Goal: Task Accomplishment & Management: Use online tool/utility

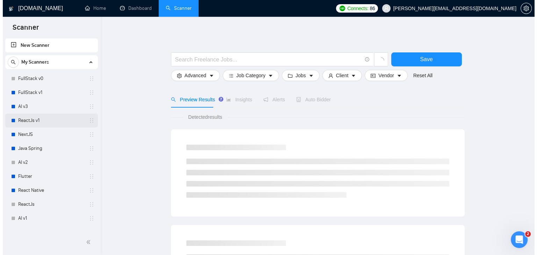
scroll to position [35, 0]
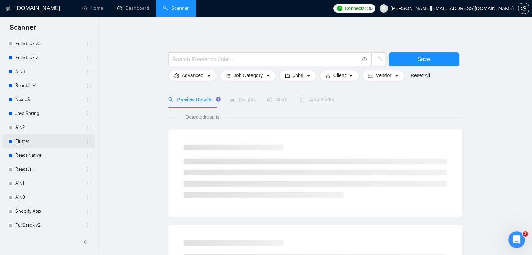
click at [29, 141] on link "Flutter" at bounding box center [48, 142] width 66 height 14
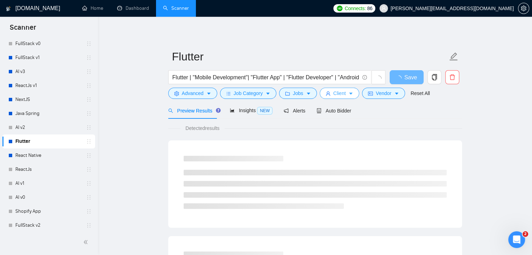
click at [350, 93] on icon "caret-down" at bounding box center [350, 93] width 5 height 5
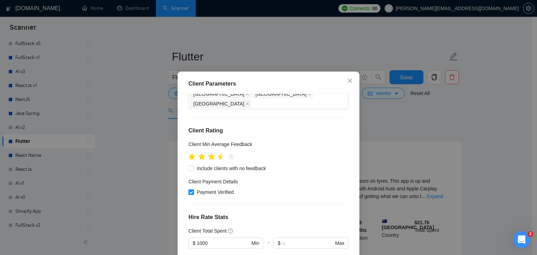
scroll to position [175, 0]
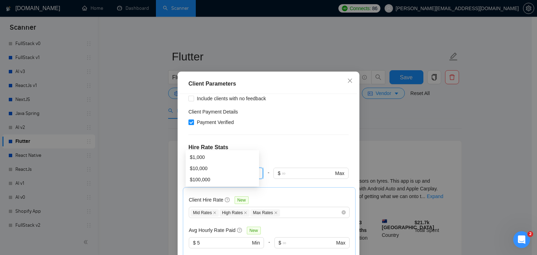
drag, startPoint x: 210, startPoint y: 144, endPoint x: 194, endPoint y: 143, distance: 16.5
click at [197, 170] on input "1000" at bounding box center [223, 174] width 53 height 8
type input "100"
click at [271, 127] on div "Client Location Include Client Countries Select Exclude Client Countries [GEOGR…" at bounding box center [268, 183] width 177 height 179
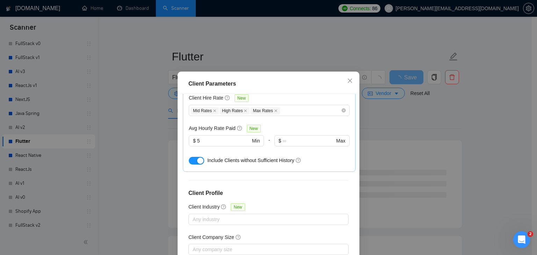
scroll to position [48, 0]
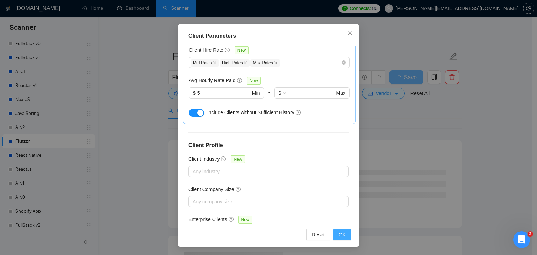
click at [339, 232] on span "OK" at bounding box center [342, 235] width 7 height 8
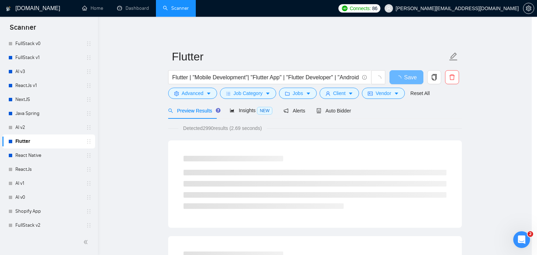
scroll to position [18, 0]
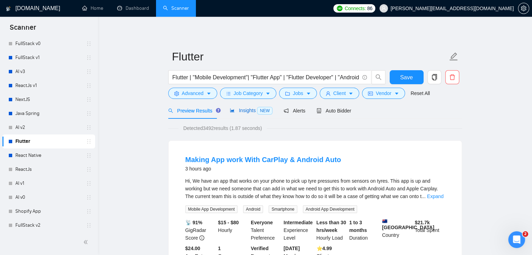
click at [238, 111] on span "Insights NEW" at bounding box center [251, 111] width 43 height 6
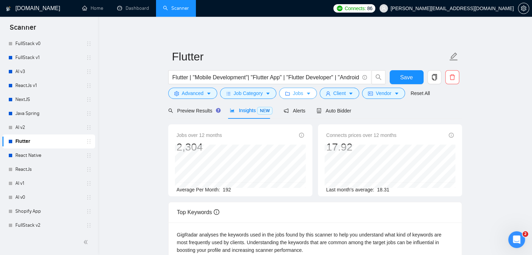
click at [307, 93] on icon "caret-down" at bounding box center [308, 94] width 3 height 2
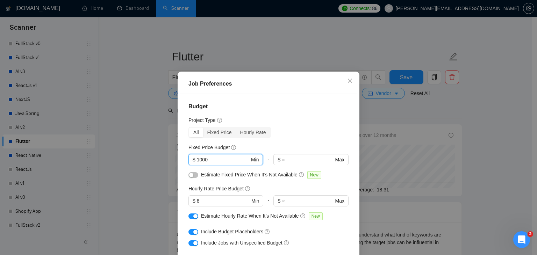
drag, startPoint x: 211, startPoint y: 161, endPoint x: 195, endPoint y: 162, distance: 16.1
click at [197, 162] on input "1000" at bounding box center [223, 160] width 53 height 8
type input "500"
click at [290, 137] on div "All Fixed Price Hourly Rate" at bounding box center [269, 132] width 160 height 11
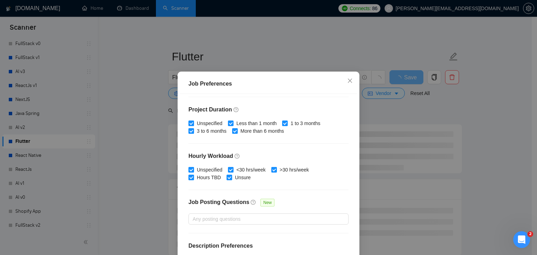
scroll to position [215, 0]
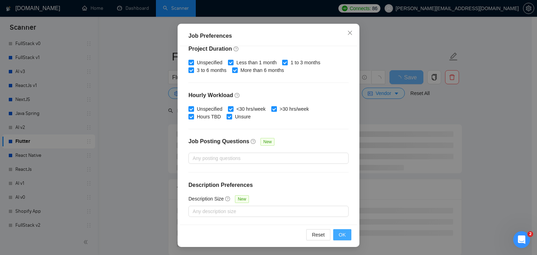
drag, startPoint x: 339, startPoint y: 229, endPoint x: 338, endPoint y: 225, distance: 4.3
click at [338, 229] on button "OK" at bounding box center [342, 234] width 18 height 11
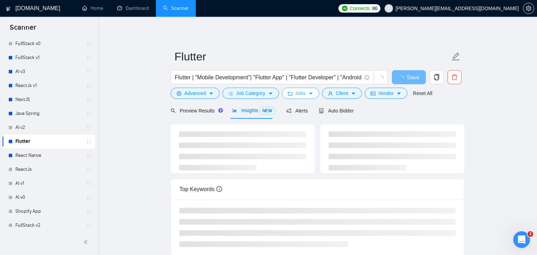
scroll to position [0, 0]
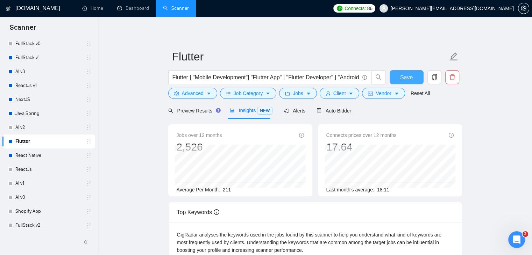
click at [405, 78] on span "Save" at bounding box center [406, 77] width 13 height 9
click at [376, 93] on span "Vendor" at bounding box center [383, 94] width 15 height 8
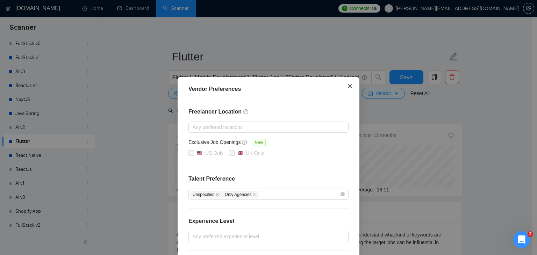
click at [347, 89] on icon "close" at bounding box center [350, 86] width 6 height 6
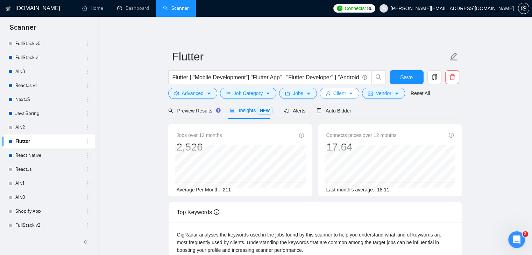
click at [339, 97] on span "Client" at bounding box center [339, 94] width 13 height 8
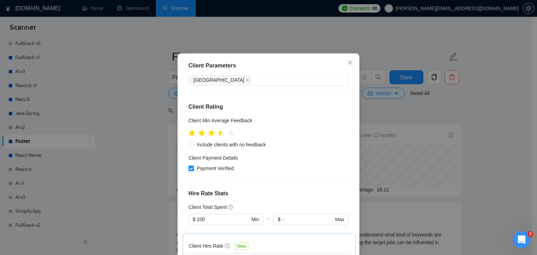
scroll to position [102, 0]
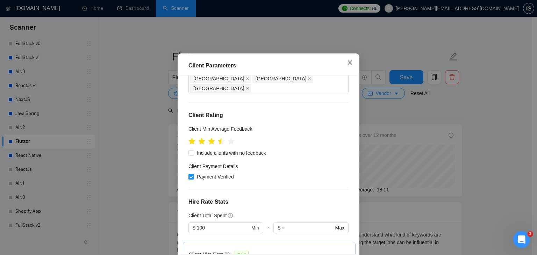
click at [347, 65] on icon "close" at bounding box center [350, 63] width 6 height 6
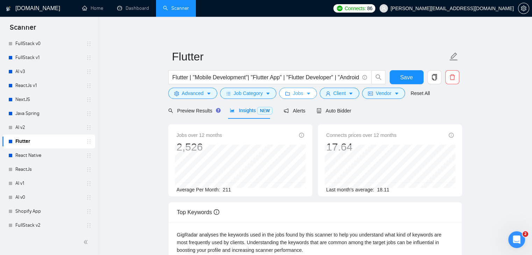
click at [300, 98] on button "Jobs" at bounding box center [298, 93] width 38 height 11
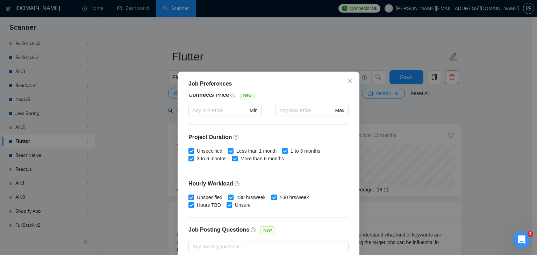
scroll to position [215, 0]
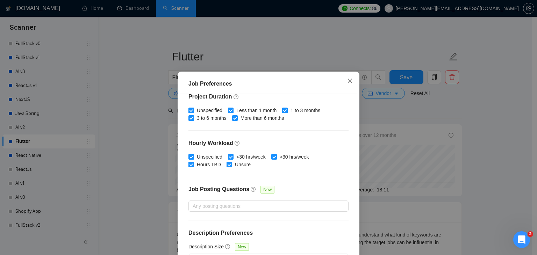
click at [347, 81] on icon "close" at bounding box center [350, 81] width 6 height 6
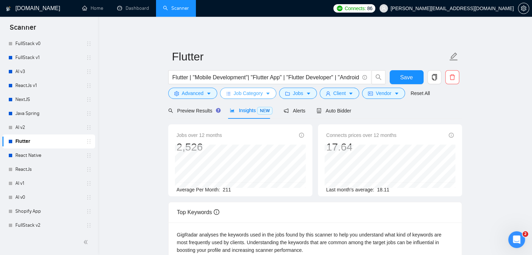
click at [259, 98] on button "Job Category" at bounding box center [248, 93] width 56 height 11
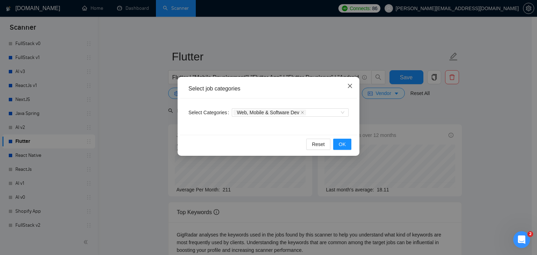
click at [348, 83] on span "Close" at bounding box center [350, 86] width 19 height 19
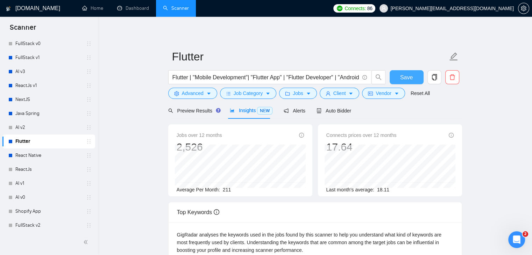
click at [407, 78] on span "Save" at bounding box center [406, 77] width 13 height 9
click at [54, 155] on link "React Native" at bounding box center [48, 156] width 66 height 14
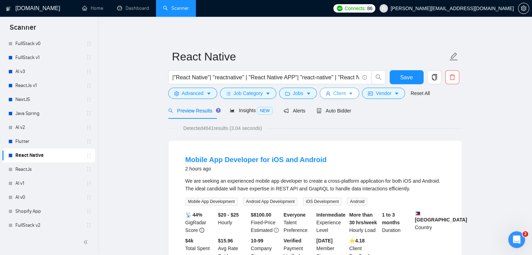
click at [345, 94] on button "Client" at bounding box center [340, 93] width 40 height 11
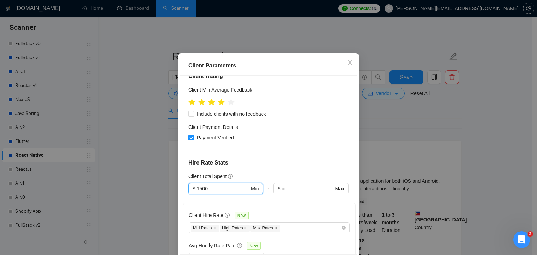
drag, startPoint x: 208, startPoint y: 196, endPoint x: 193, endPoint y: 198, distance: 15.5
click at [193, 194] on span "$ 1500 Min" at bounding box center [226, 188] width 74 height 11
click at [197, 193] on input "1500" at bounding box center [223, 189] width 53 height 8
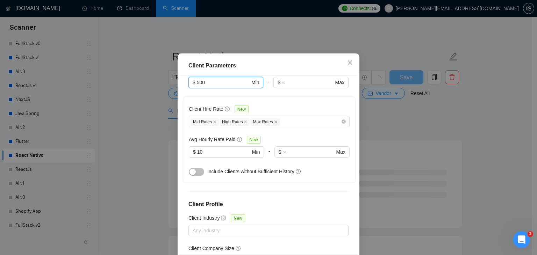
scroll to position [207, 0]
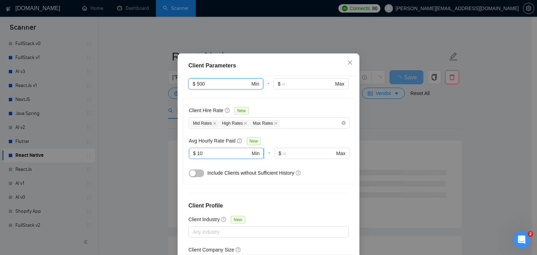
type input "500"
drag, startPoint x: 206, startPoint y: 163, endPoint x: 192, endPoint y: 166, distance: 14.1
click at [192, 159] on span "$ 10 Min" at bounding box center [226, 153] width 75 height 11
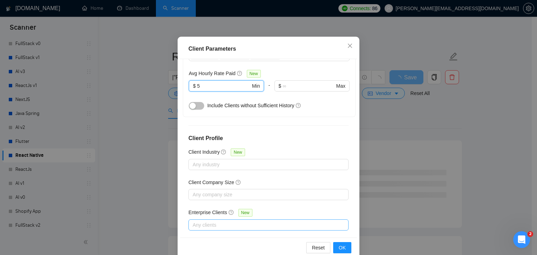
scroll to position [48, 0]
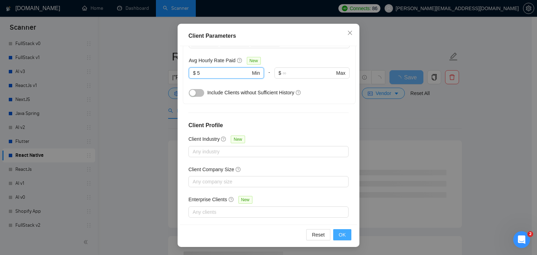
type input "5"
click at [334, 230] on button "OK" at bounding box center [342, 234] width 18 height 11
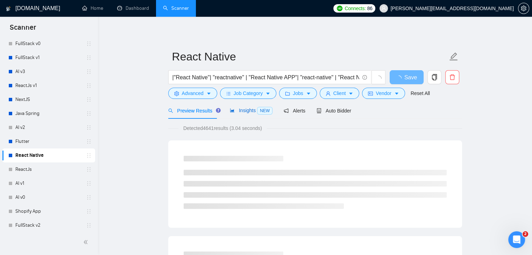
click at [251, 111] on span "Insights NEW" at bounding box center [251, 111] width 43 height 6
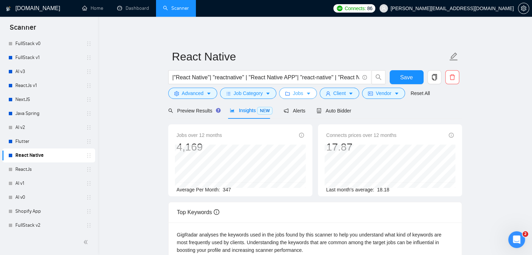
click at [309, 93] on button "Jobs" at bounding box center [298, 93] width 38 height 11
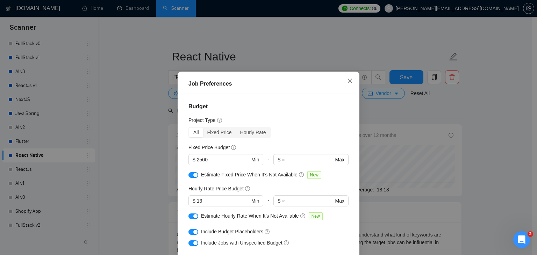
click at [349, 81] on icon "close" at bounding box center [350, 81] width 6 height 6
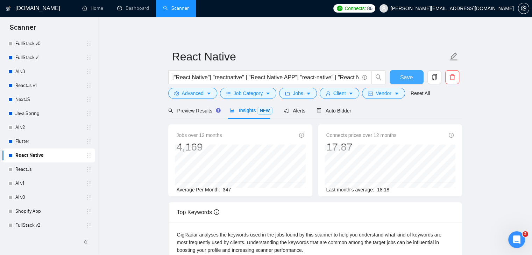
click at [400, 76] on button "Save" at bounding box center [407, 77] width 34 height 14
click at [41, 146] on link "Flutter" at bounding box center [48, 142] width 66 height 14
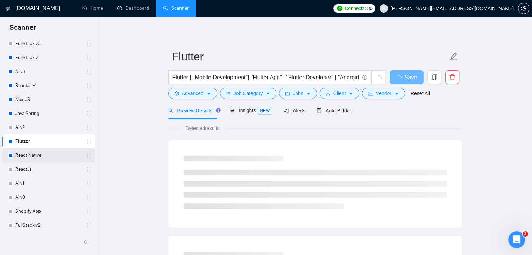
click at [31, 157] on link "React Native" at bounding box center [48, 156] width 66 height 14
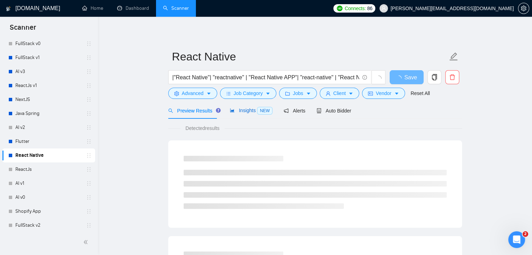
click at [241, 111] on span "Insights NEW" at bounding box center [251, 111] width 43 height 6
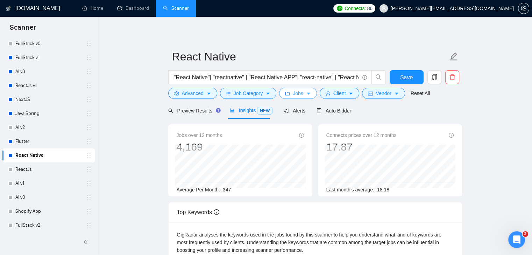
click at [308, 93] on icon "caret-down" at bounding box center [308, 93] width 5 height 5
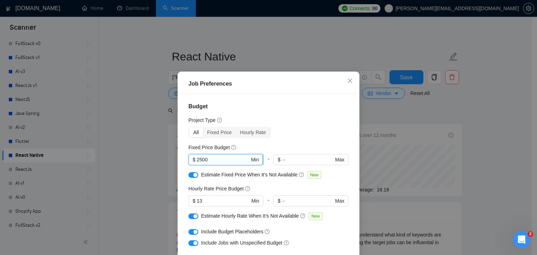
drag, startPoint x: 208, startPoint y: 159, endPoint x: 194, endPoint y: 162, distance: 13.5
click at [197, 162] on input "2500" at bounding box center [223, 160] width 53 height 8
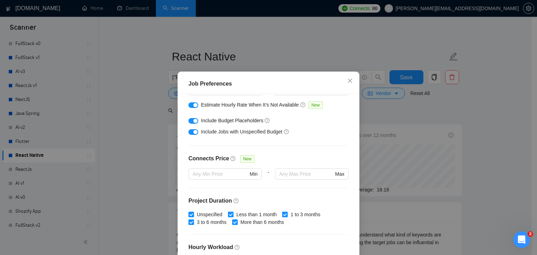
scroll to position [175, 0]
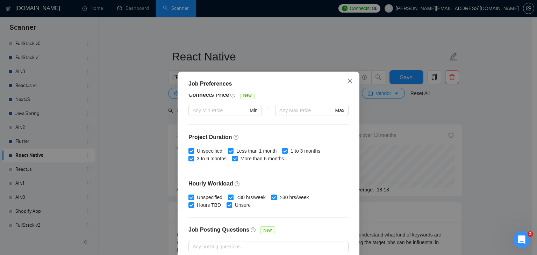
click at [347, 81] on icon "close" at bounding box center [350, 81] width 6 height 6
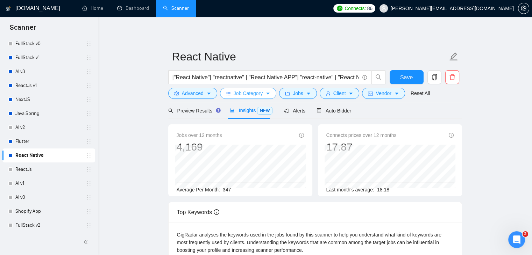
click at [256, 94] on span "Job Category" at bounding box center [248, 94] width 29 height 8
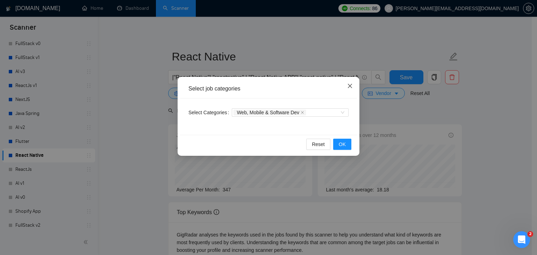
click at [353, 87] on icon "close" at bounding box center [350, 86] width 6 height 6
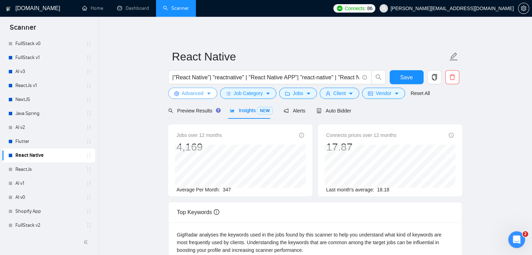
click at [205, 97] on button "Advanced" at bounding box center [192, 93] width 49 height 11
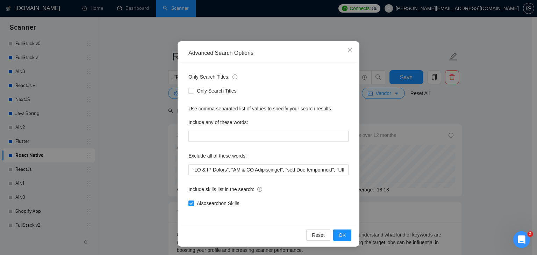
scroll to position [1, 0]
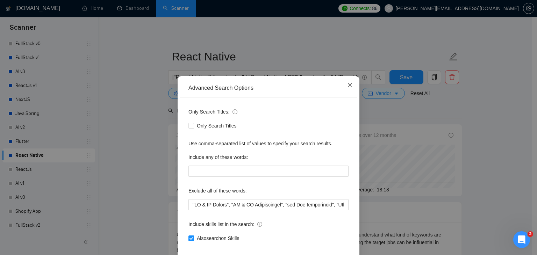
click at [347, 84] on icon "close" at bounding box center [350, 86] width 6 height 6
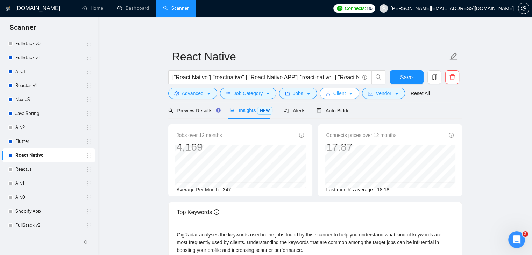
click at [349, 93] on icon "caret-down" at bounding box center [350, 94] width 3 height 2
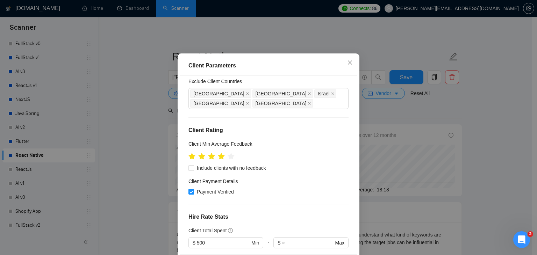
scroll to position [13, 0]
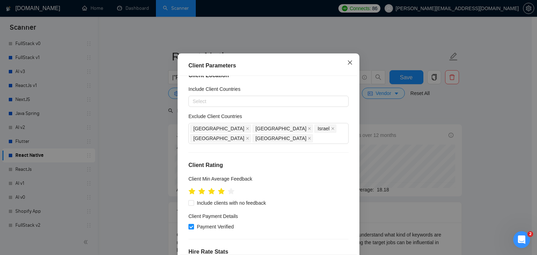
click at [348, 65] on icon "close" at bounding box center [350, 63] width 6 height 6
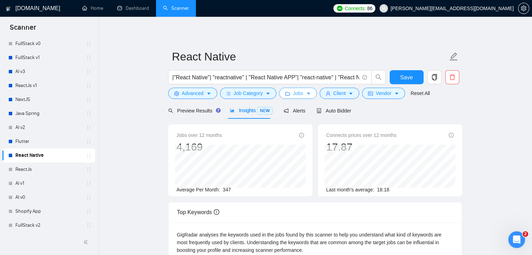
click at [306, 97] on button "Jobs" at bounding box center [298, 93] width 38 height 11
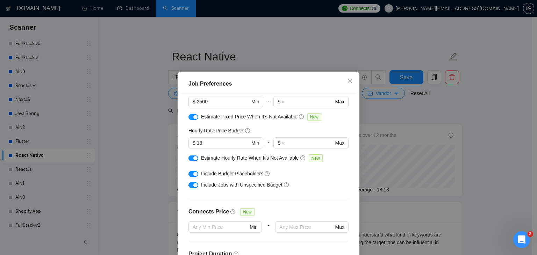
scroll to position [41, 0]
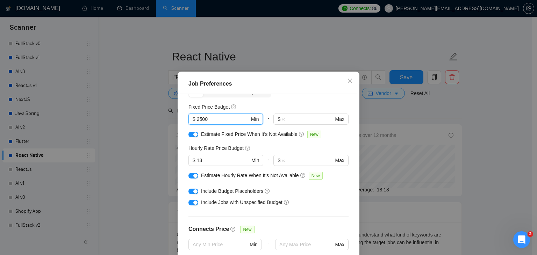
click at [197, 121] on input "2500" at bounding box center [223, 119] width 53 height 8
drag, startPoint x: 196, startPoint y: 121, endPoint x: 192, endPoint y: 121, distance: 3.9
click at [192, 121] on span "$ 2500 Min" at bounding box center [226, 119] width 74 height 11
click at [197, 119] on input "2500" at bounding box center [223, 119] width 53 height 8
drag, startPoint x: 199, startPoint y: 119, endPoint x: 190, endPoint y: 122, distance: 9.6
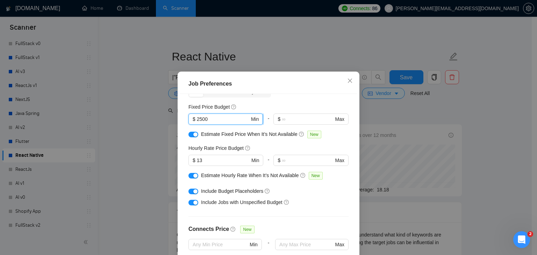
click at [190, 122] on span "$ 2500 Min" at bounding box center [226, 119] width 74 height 11
type input "1000"
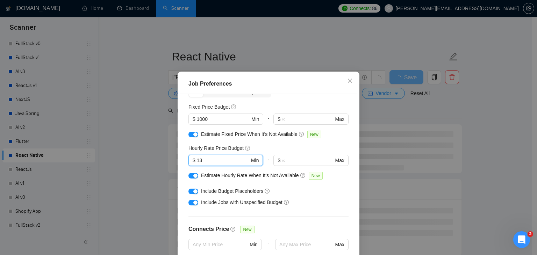
drag, startPoint x: 203, startPoint y: 158, endPoint x: 195, endPoint y: 160, distance: 8.5
click at [197, 160] on input "13" at bounding box center [223, 161] width 53 height 8
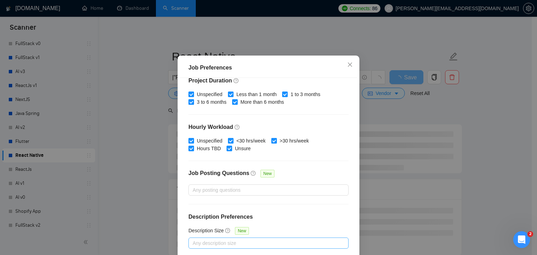
scroll to position [48, 0]
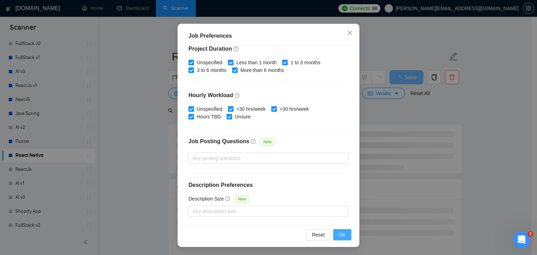
type input "10"
click at [333, 231] on button "OK" at bounding box center [342, 234] width 18 height 11
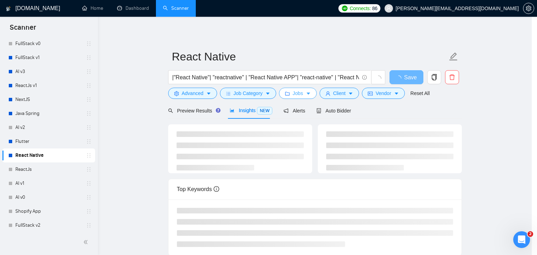
scroll to position [0, 0]
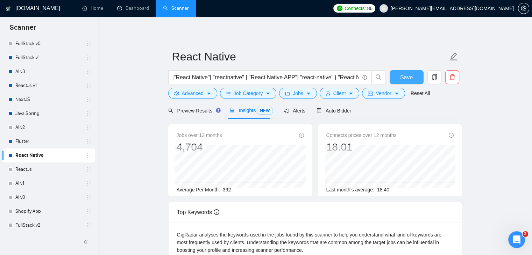
click at [407, 80] on span "Save" at bounding box center [406, 77] width 13 height 9
click at [345, 96] on button "Client" at bounding box center [340, 93] width 40 height 11
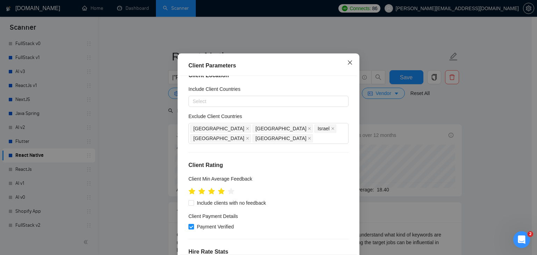
click at [347, 65] on icon "close" at bounding box center [350, 63] width 6 height 6
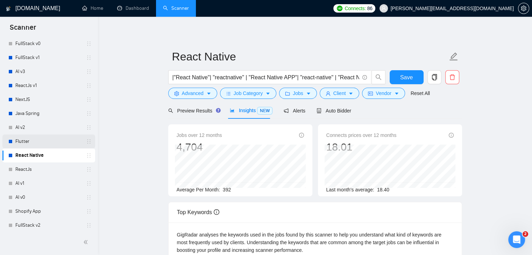
click at [41, 148] on link "Flutter" at bounding box center [48, 142] width 66 height 14
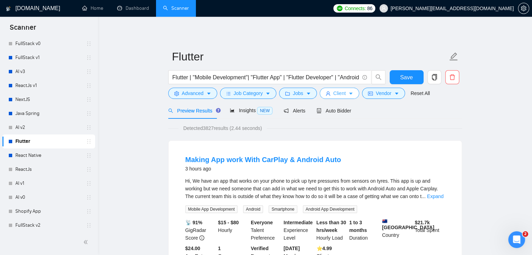
click at [340, 92] on span "Client" at bounding box center [339, 94] width 13 height 8
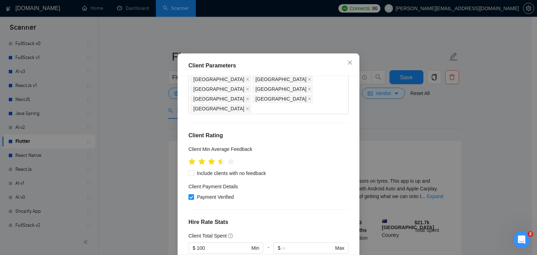
scroll to position [83, 0]
click at [348, 65] on icon "close" at bounding box center [350, 63] width 4 height 4
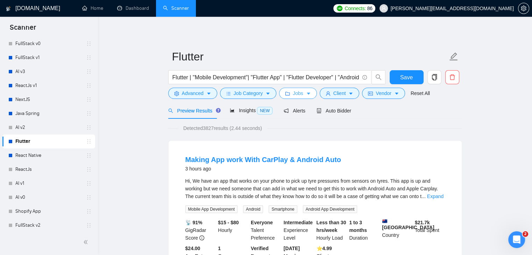
click at [300, 94] on span "Jobs" at bounding box center [298, 94] width 10 height 8
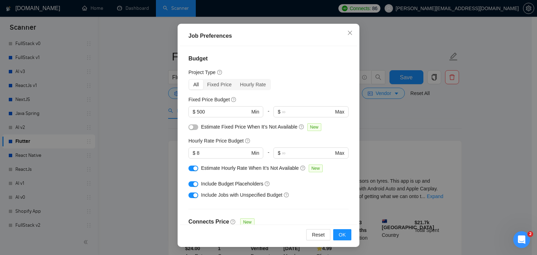
scroll to position [13, 0]
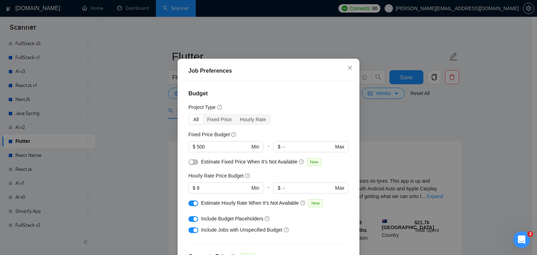
click at [214, 125] on div "All Fixed Price Hourly Rate" at bounding box center [269, 119] width 160 height 11
click at [220, 122] on div "Fixed Price" at bounding box center [219, 120] width 33 height 10
click at [203, 115] on input "Fixed Price" at bounding box center [203, 115] width 0 height 0
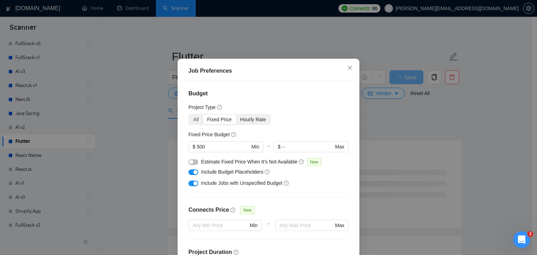
click at [249, 119] on div "Hourly Rate" at bounding box center [253, 120] width 34 height 10
click at [236, 115] on input "Hourly Rate" at bounding box center [236, 115] width 0 height 0
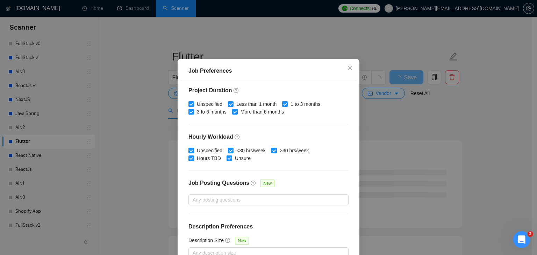
scroll to position [158, 0]
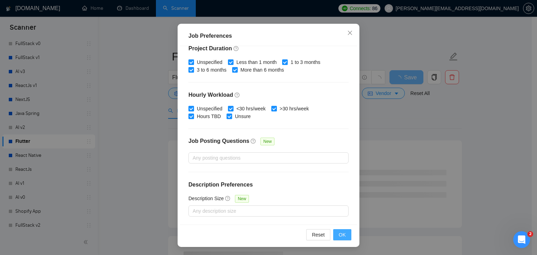
click at [340, 230] on button "OK" at bounding box center [342, 234] width 18 height 11
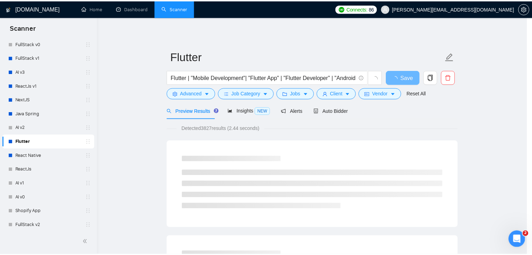
scroll to position [18, 0]
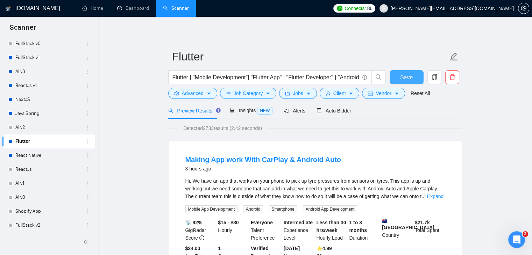
click at [403, 77] on span "Save" at bounding box center [406, 77] width 13 height 9
click at [240, 114] on div "Insights NEW" at bounding box center [251, 111] width 43 height 8
